Goal: Task Accomplishment & Management: Complete application form

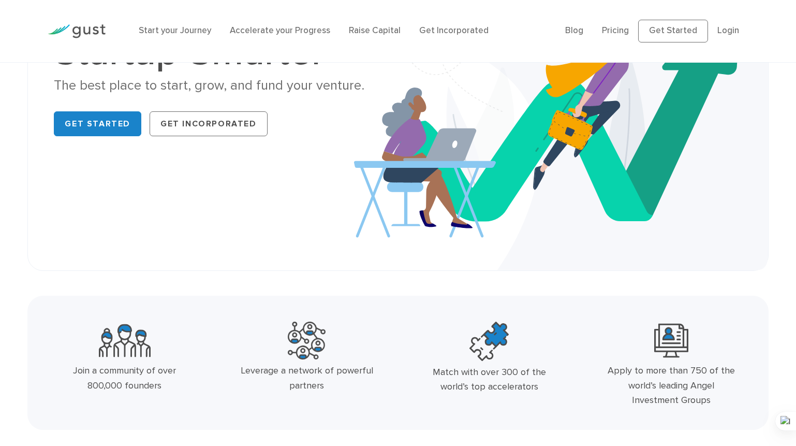
scroll to position [164, 0]
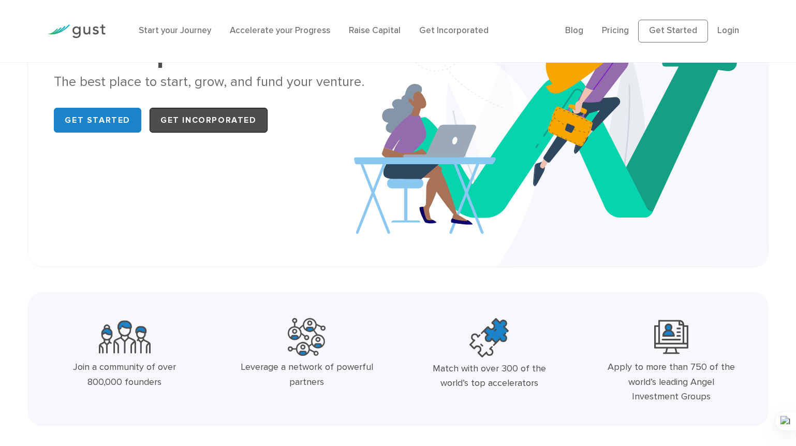
click at [218, 116] on link "Get Incorporated" at bounding box center [209, 120] width 118 height 25
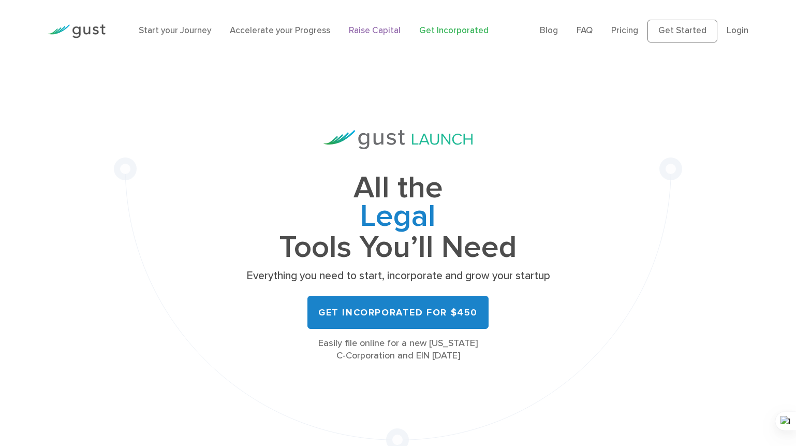
click at [362, 32] on link "Raise Capital" at bounding box center [375, 30] width 52 height 10
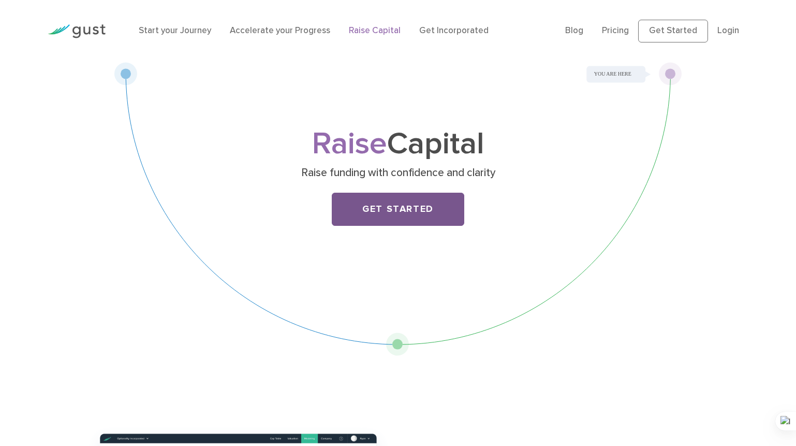
click at [408, 211] on link "Get Started" at bounding box center [398, 209] width 133 height 33
